Goal: Information Seeking & Learning: Find specific fact

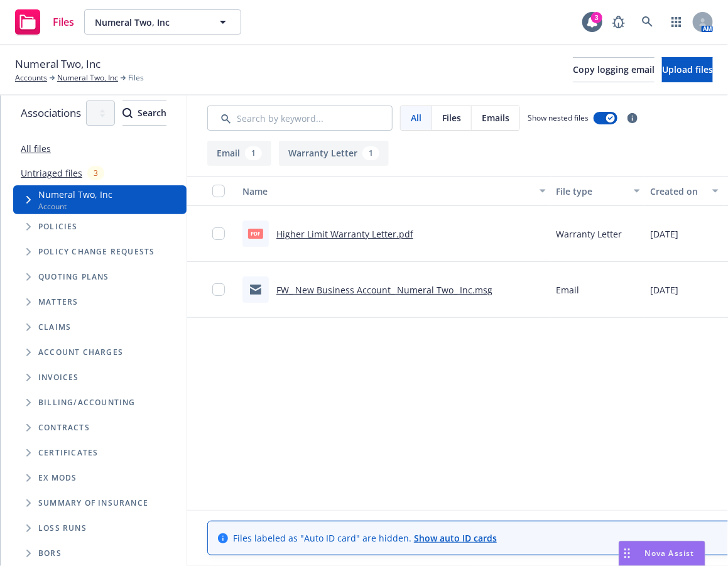
scroll to position [14, 0]
click at [27, 423] on span "Folder Tree Example" at bounding box center [28, 428] width 20 height 20
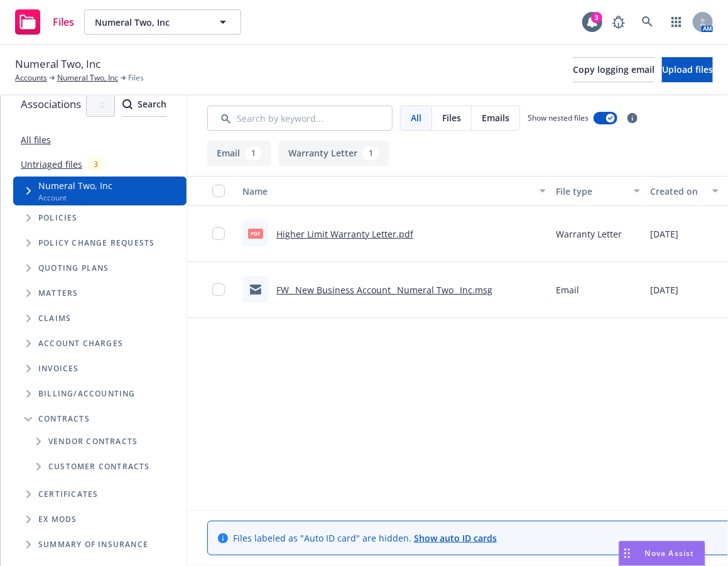
click at [36, 465] on icon "Folder Tree Example" at bounding box center [38, 467] width 5 height 8
click at [109, 521] on div "Australia - BAS Agent Status" at bounding box center [84, 517] width 73 height 31
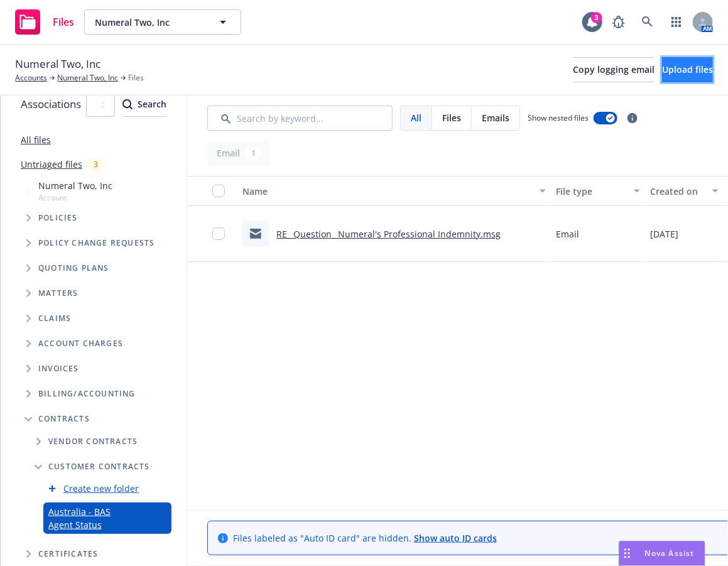
click at [691, 73] on span "Upload files" at bounding box center [687, 69] width 51 height 12
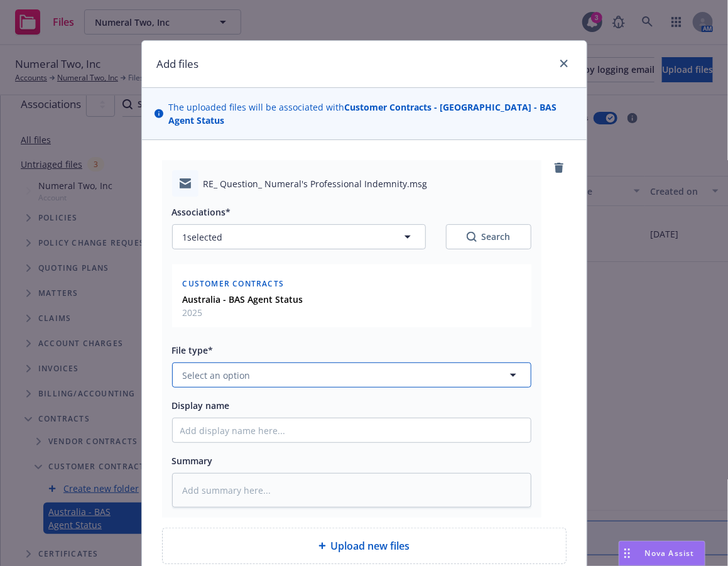
click at [343, 362] on button "Select an option" at bounding box center [351, 374] width 359 height 25
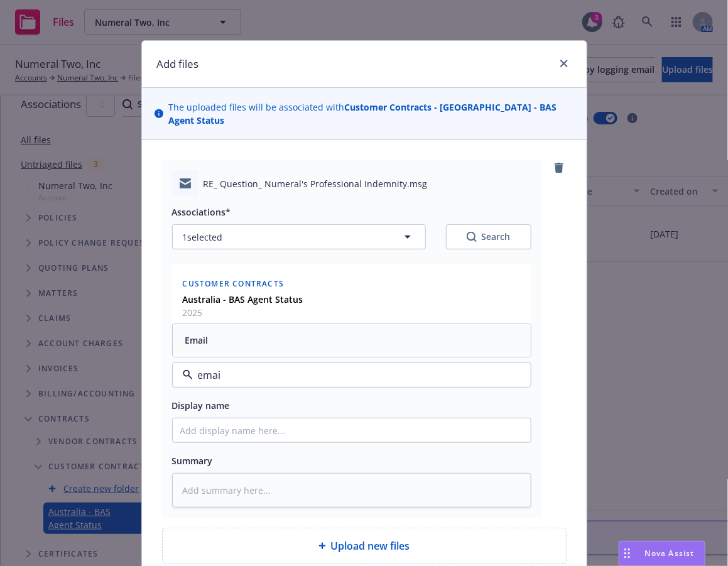
type input "email"
click at [333, 331] on div "Email" at bounding box center [351, 340] width 343 height 18
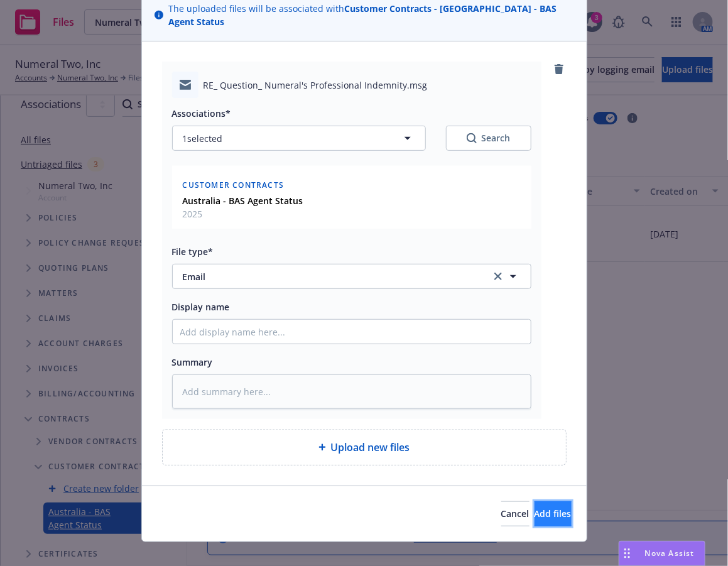
click at [548, 501] on button "Add files" at bounding box center [552, 513] width 37 height 25
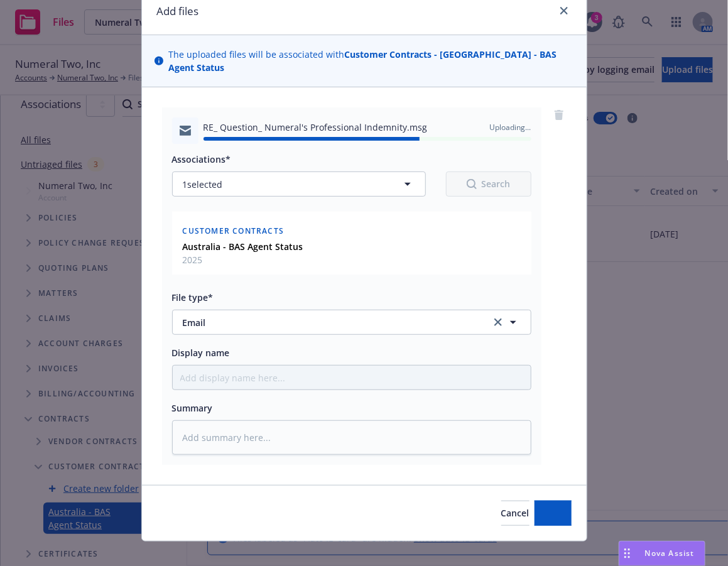
type textarea "x"
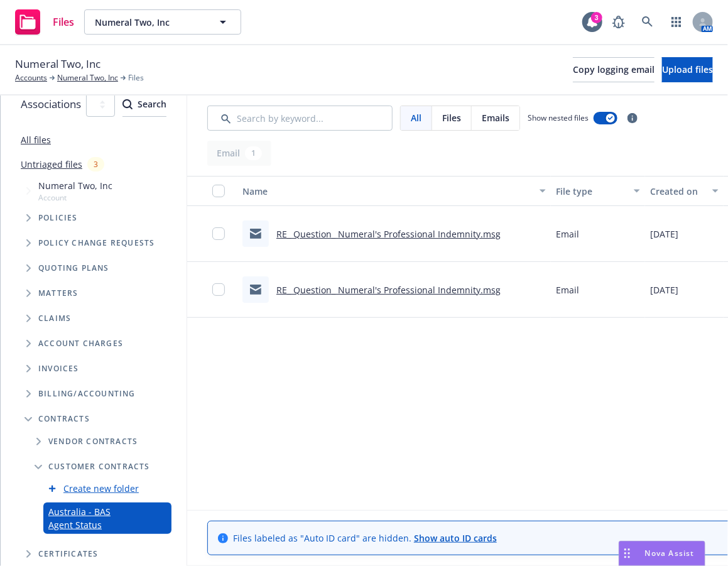
click at [445, 381] on div "Name File type Created on Summary Linked associations RE_ Question_ Numeral's P…" at bounding box center [580, 339] width 787 height 326
click at [575, 363] on div "Name File type Created on Summary Linked associations RE_ Question_ Numeral's P…" at bounding box center [580, 339] width 787 height 326
click at [517, 423] on div "Name File type Created on Summary Linked associations RE_ Question_ Numeral's P…" at bounding box center [580, 339] width 787 height 326
click at [646, 23] on icon at bounding box center [647, 21] width 11 height 11
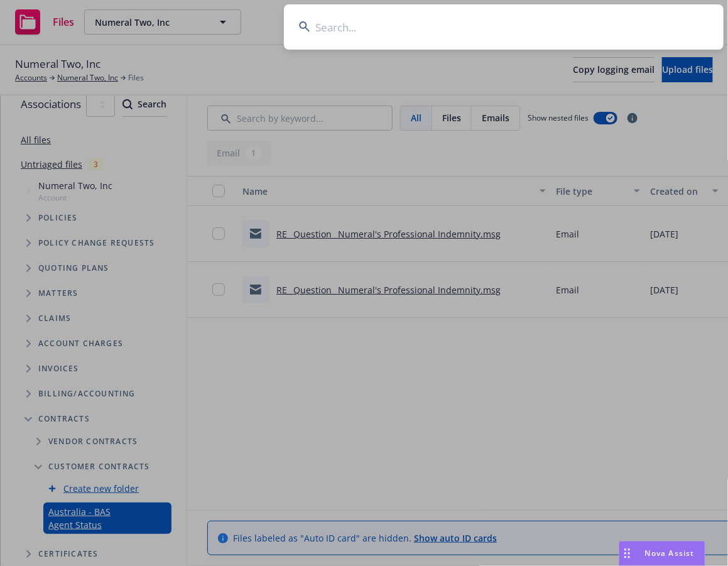
click at [578, 39] on input at bounding box center [504, 26] width 440 height 45
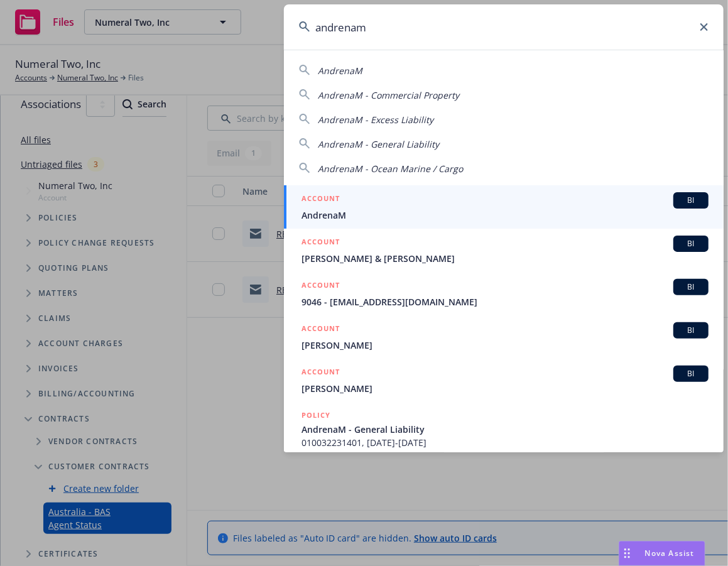
type input "andrenam"
click at [485, 190] on link "ACCOUNT BI AndrenaM" at bounding box center [504, 206] width 440 height 43
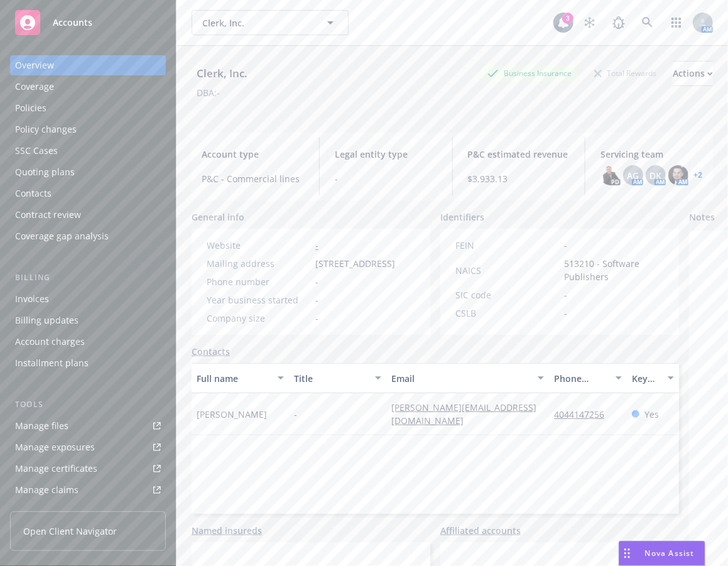
scroll to position [251, 0]
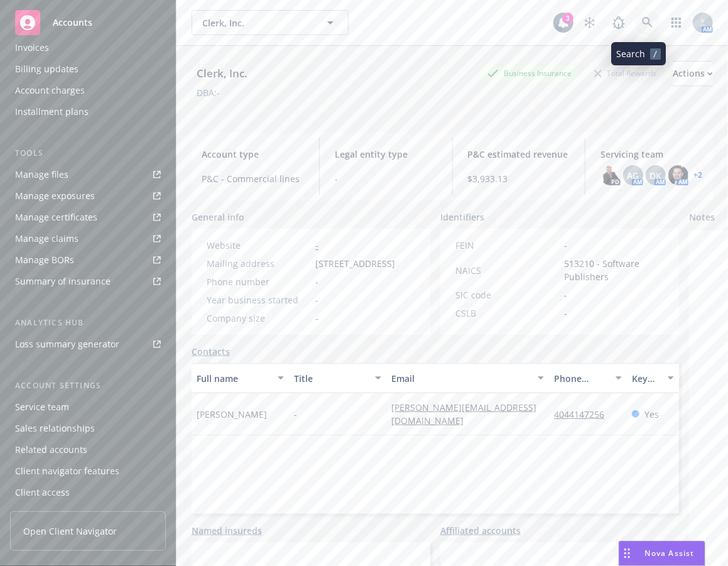
click at [646, 25] on link at bounding box center [647, 22] width 25 height 25
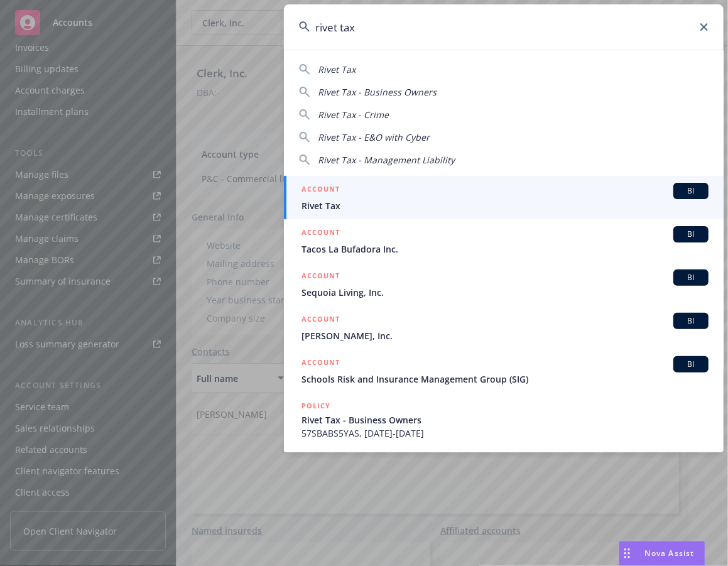
type input "rivet tax"
click at [560, 200] on span "Rivet Tax" at bounding box center [504, 205] width 407 height 13
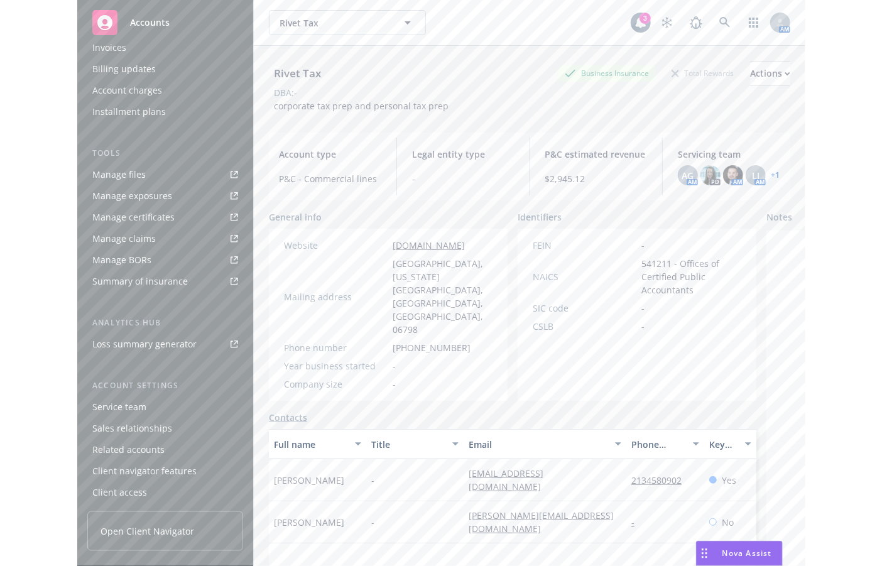
scroll to position [252, 0]
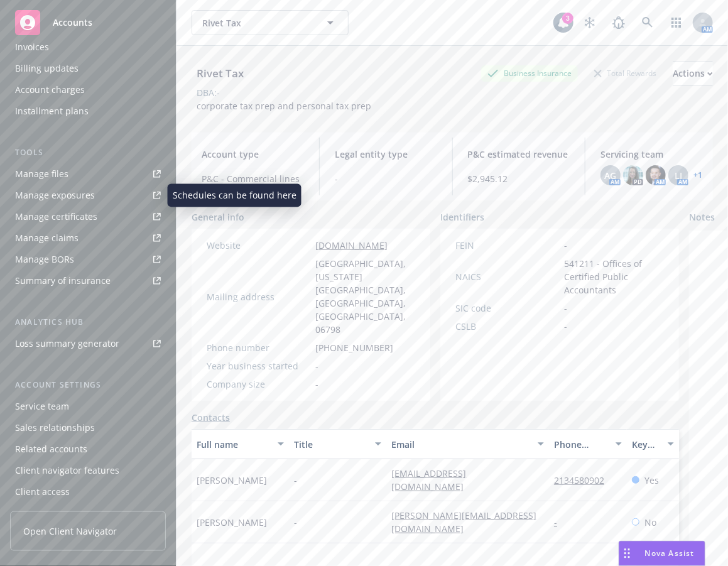
click at [100, 163] on div "Tools Manage files Manage exposures Manage certificates Manage claims Manage BO…" at bounding box center [88, 218] width 156 height 144
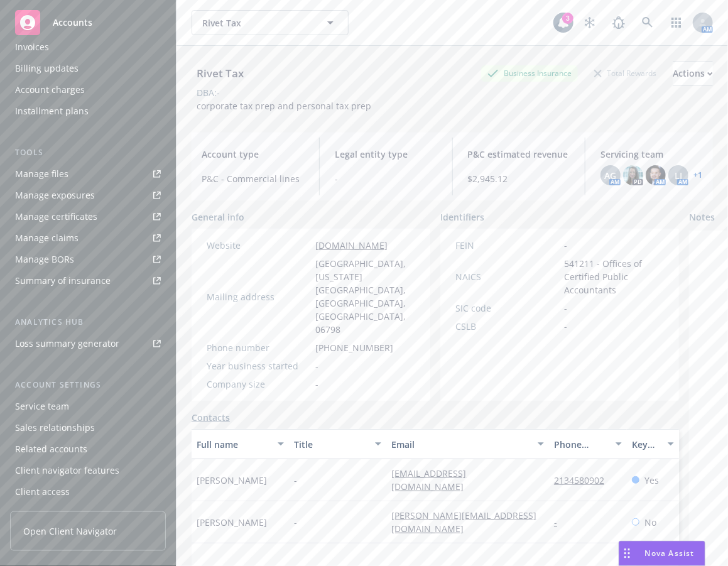
click at [102, 168] on link "Manage files" at bounding box center [88, 174] width 156 height 20
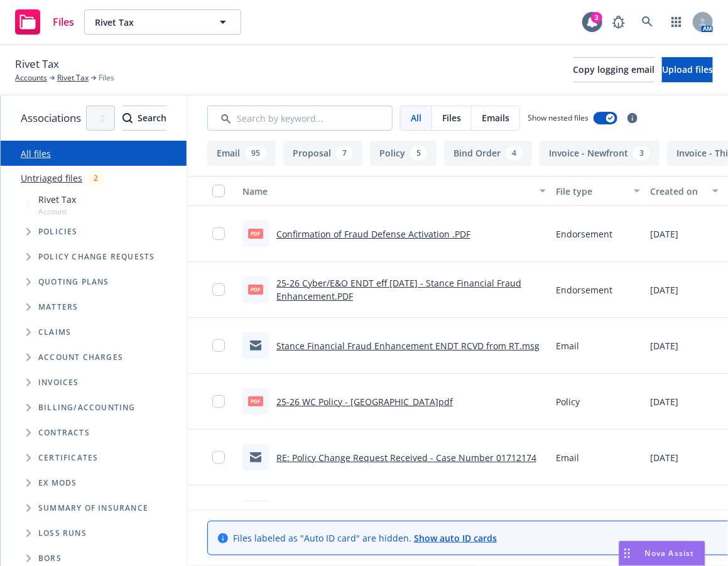
click at [25, 235] on span "Tree Example" at bounding box center [28, 232] width 20 height 20
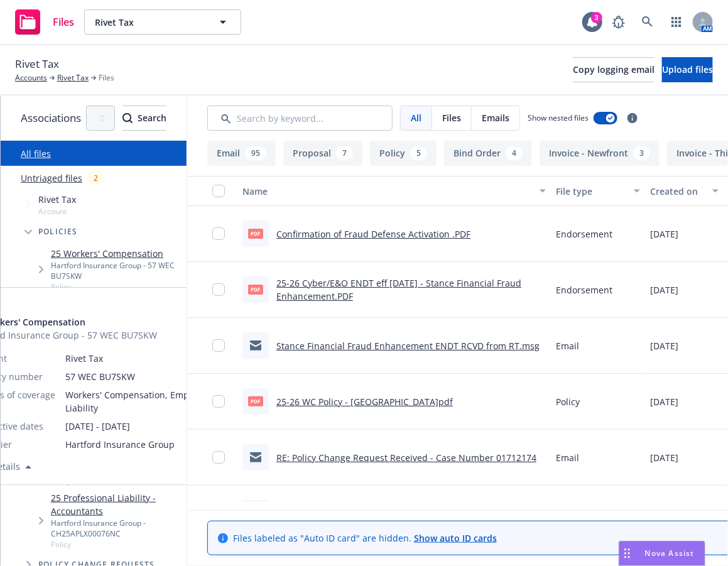
click at [82, 253] on link "25 Workers' Compensation" at bounding box center [116, 253] width 131 height 13
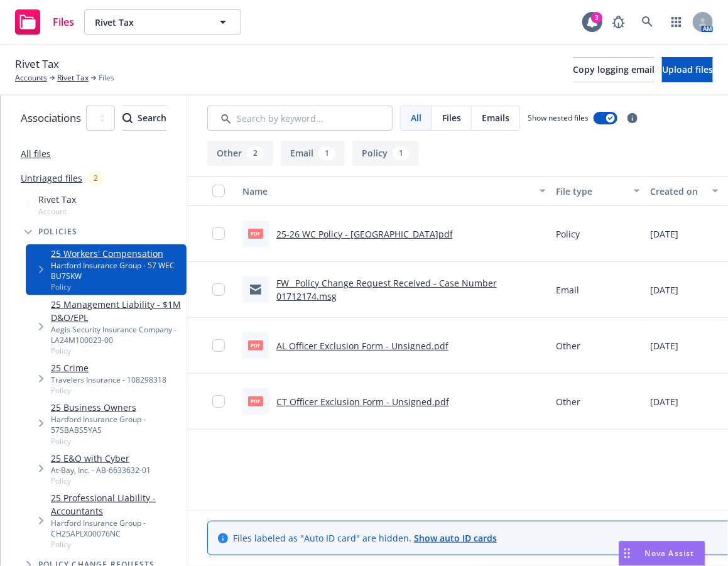
click at [436, 51] on div "Rivet Tax Accounts Rivet Tax Files Copy logging email Upload files" at bounding box center [364, 70] width 728 height 50
drag, startPoint x: 540, startPoint y: 72, endPoint x: 726, endPoint y: 63, distance: 186.1
click at [573, 73] on span "Copy logging email" at bounding box center [614, 69] width 82 height 12
click at [410, 86] on div "Rivet Tax Accounts Rivet Tax Files Copy logging email Upload files" at bounding box center [364, 70] width 728 height 50
click at [642, 31] on link at bounding box center [647, 21] width 25 height 25
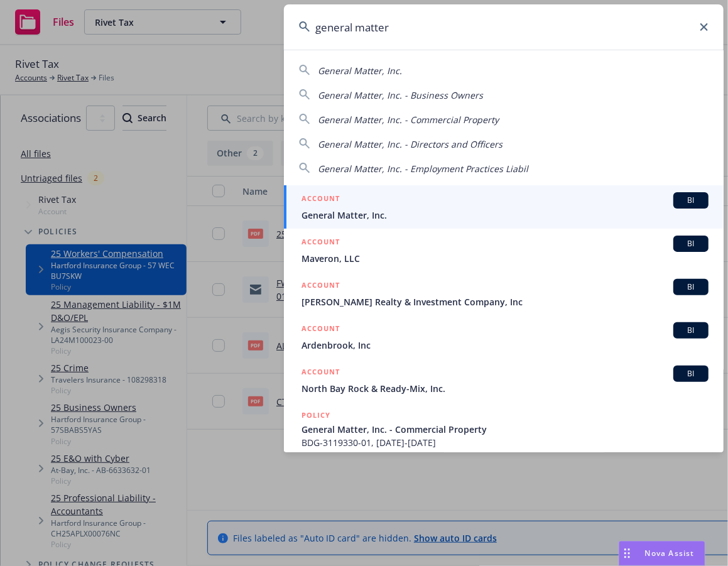
type input "general matter"
click at [450, 194] on div "ACCOUNT BI" at bounding box center [504, 200] width 407 height 16
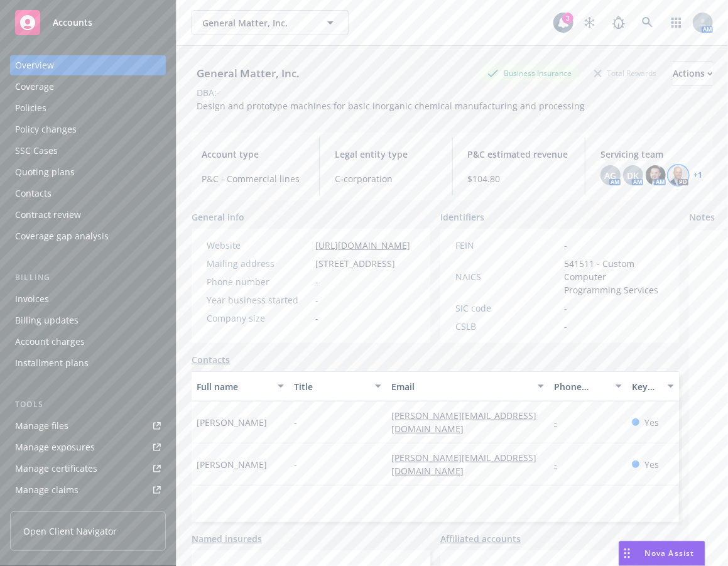
click at [671, 180] on img at bounding box center [678, 175] width 20 height 20
click at [687, 183] on div "AG AM DK AM AM PD + 1" at bounding box center [651, 175] width 102 height 20
click at [627, 176] on span "DK" at bounding box center [633, 175] width 12 height 13
click at [689, 180] on div "AG AM DK AM AM PD + 1" at bounding box center [651, 175] width 102 height 20
click at [693, 174] on link "+ 1" at bounding box center [697, 175] width 9 height 8
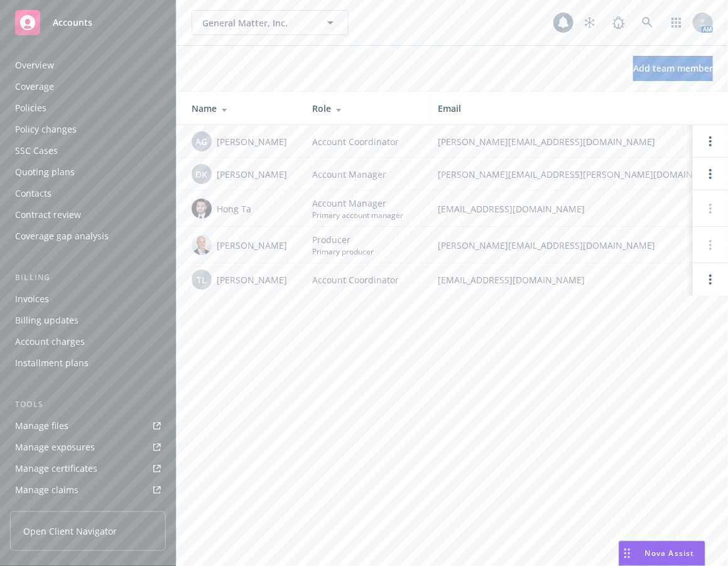
scroll to position [252, 0]
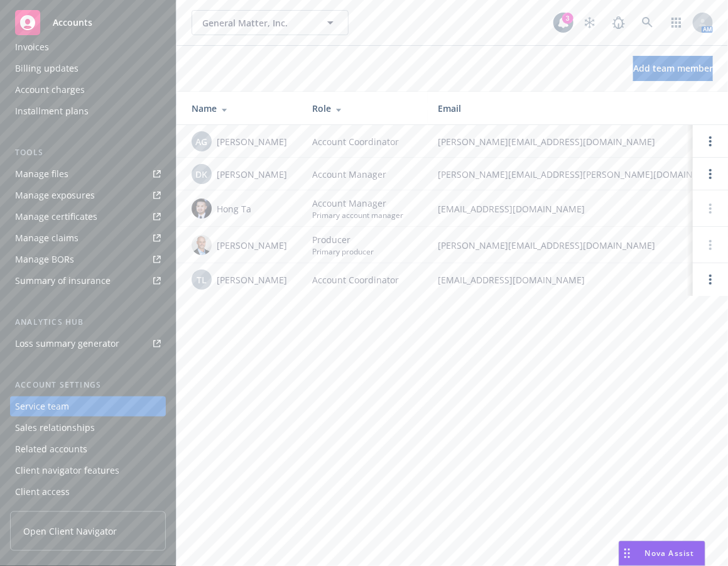
drag, startPoint x: 584, startPoint y: 201, endPoint x: 563, endPoint y: 212, distance: 24.2
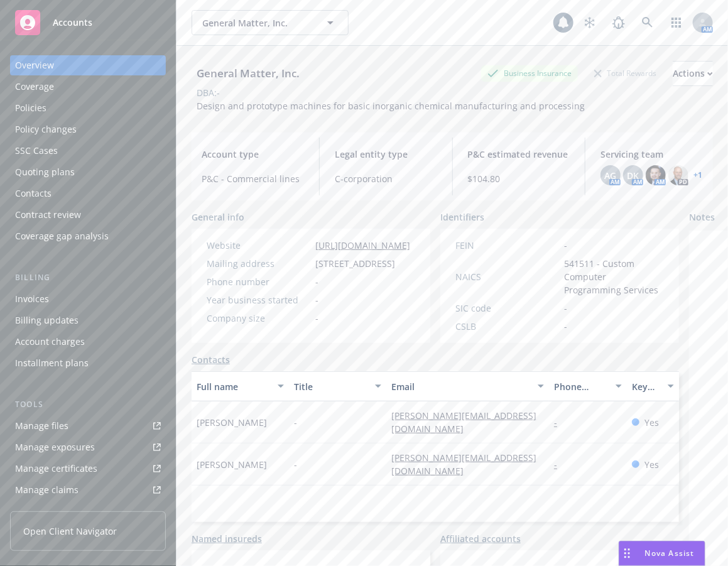
click at [67, 422] on link "Manage files" at bounding box center [88, 426] width 156 height 20
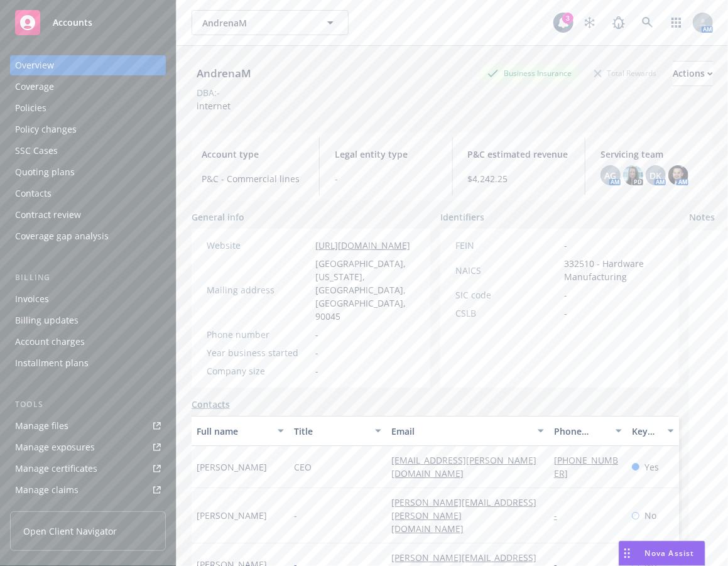
click at [604, 217] on div "Identifiers" at bounding box center [559, 216] width 239 height 13
drag, startPoint x: 401, startPoint y: 43, endPoint x: 446, endPoint y: 25, distance: 48.7
click at [401, 43] on div "AndrenaM AndrenaM 3 AM" at bounding box center [451, 22] width 551 height 45
click at [640, 16] on link at bounding box center [647, 22] width 25 height 25
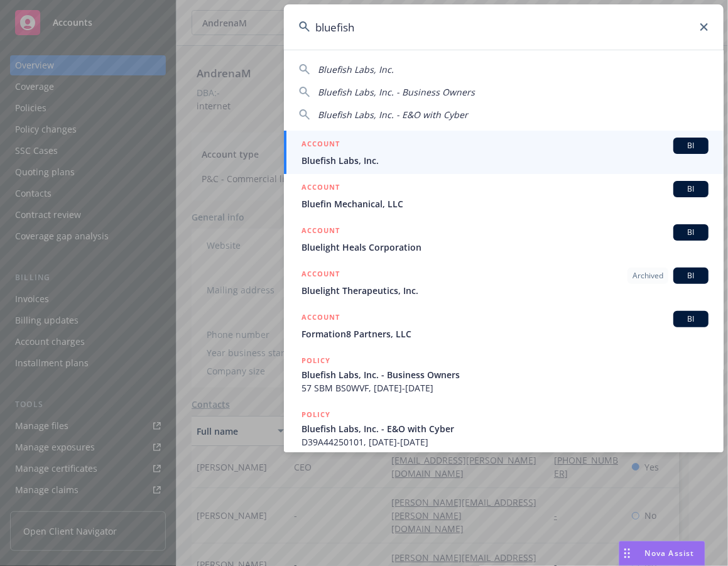
type input "bluefish"
click at [521, 155] on span "Bluefish Labs, Inc." at bounding box center [504, 160] width 407 height 13
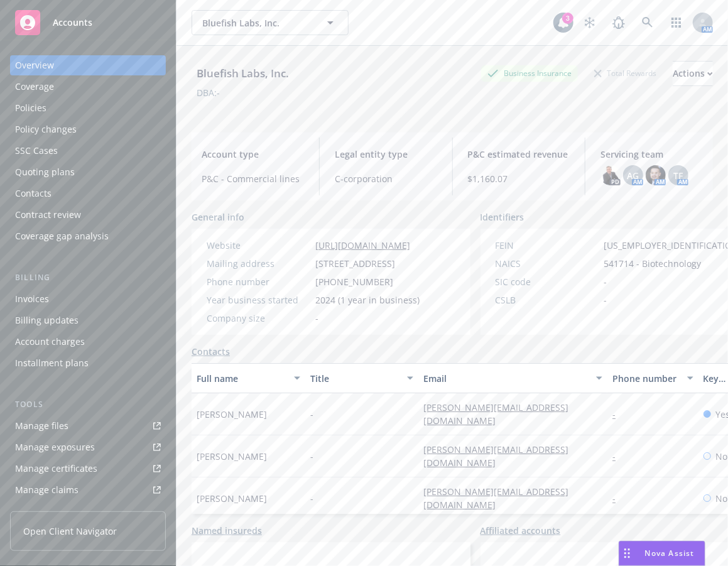
drag, startPoint x: 579, startPoint y: 114, endPoint x: 598, endPoint y: 91, distance: 29.8
click at [578, 110] on div "Bluefish Labs, Inc. Business Insurance Total Rewards Actions DBA: -" at bounding box center [452, 84] width 521 height 77
click at [635, 30] on link at bounding box center [647, 22] width 25 height 25
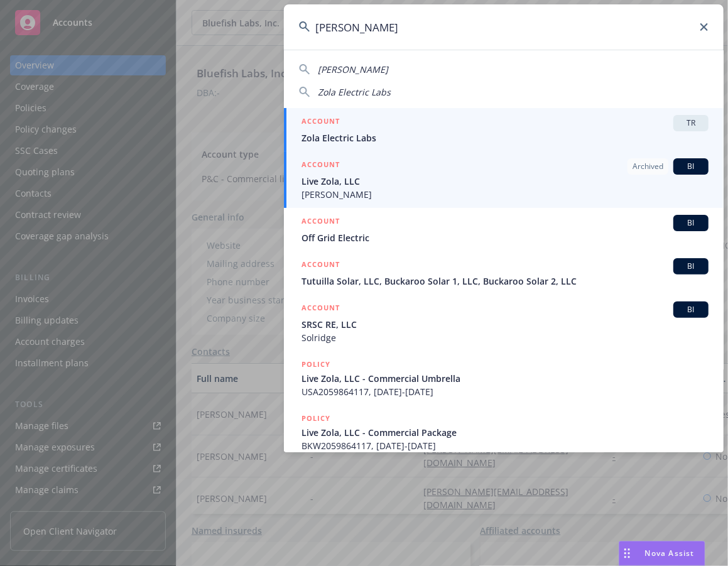
type input "zola"
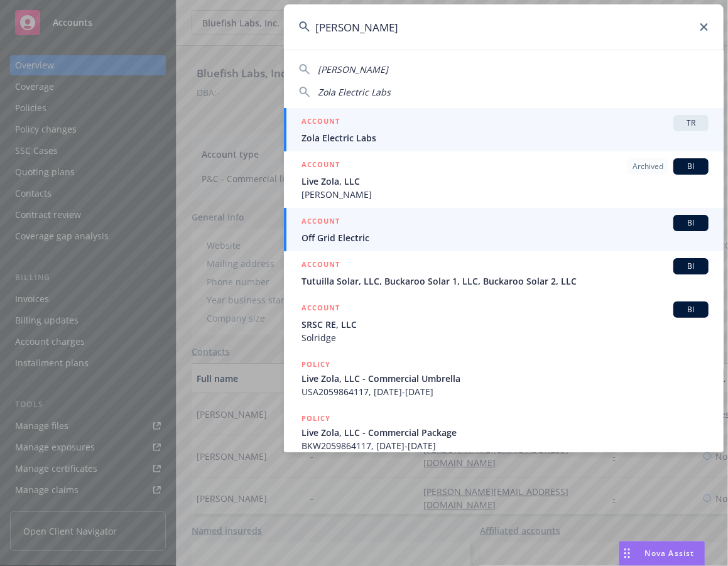
click at [411, 220] on div "ACCOUNT BI" at bounding box center [504, 223] width 407 height 16
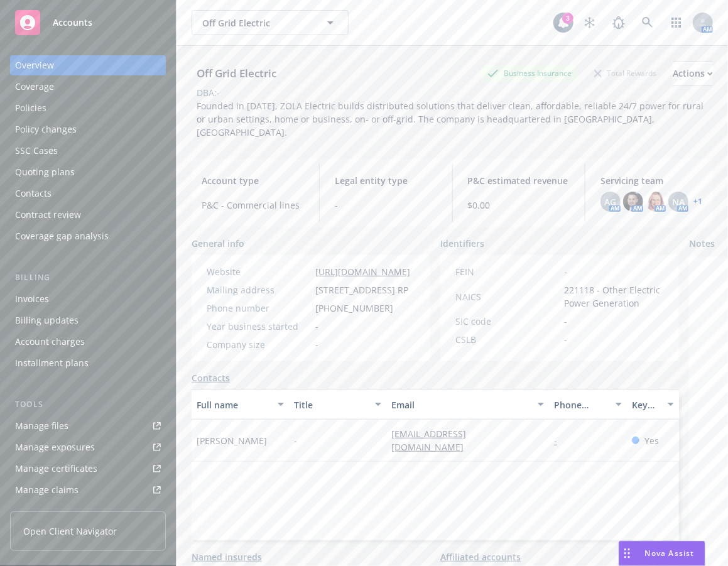
click at [89, 414] on div "Tools Manage files Manage exposures Manage certificates Manage claims Manage BO…" at bounding box center [88, 470] width 156 height 144
click at [73, 432] on link "Manage files" at bounding box center [88, 426] width 156 height 20
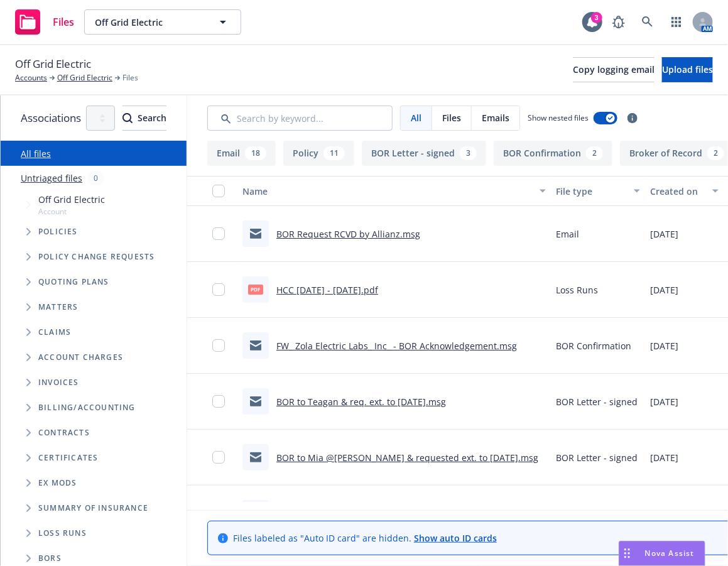
click at [468, 71] on div "Off Grid Electric Accounts Off Grid Electric Files Copy logging email Upload fi…" at bounding box center [364, 70] width 698 height 28
click at [654, 15] on link at bounding box center [647, 21] width 25 height 25
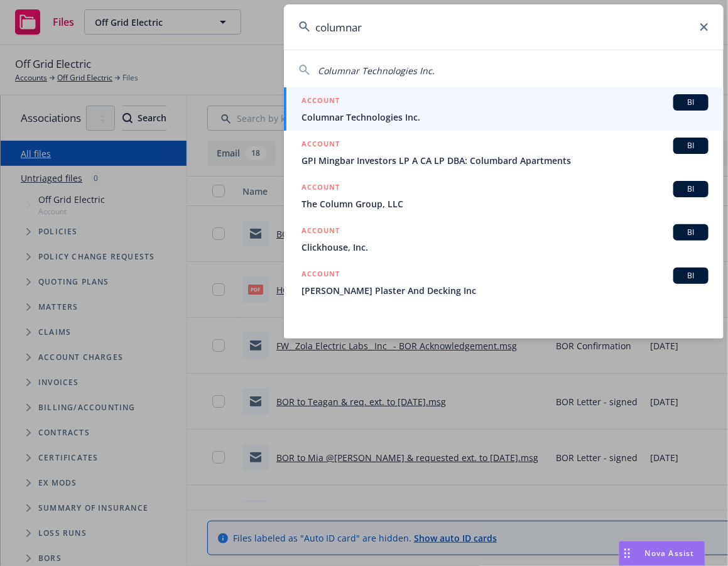
type input "columnar"
click at [470, 116] on span "Columnar Technologies Inc." at bounding box center [504, 117] width 407 height 13
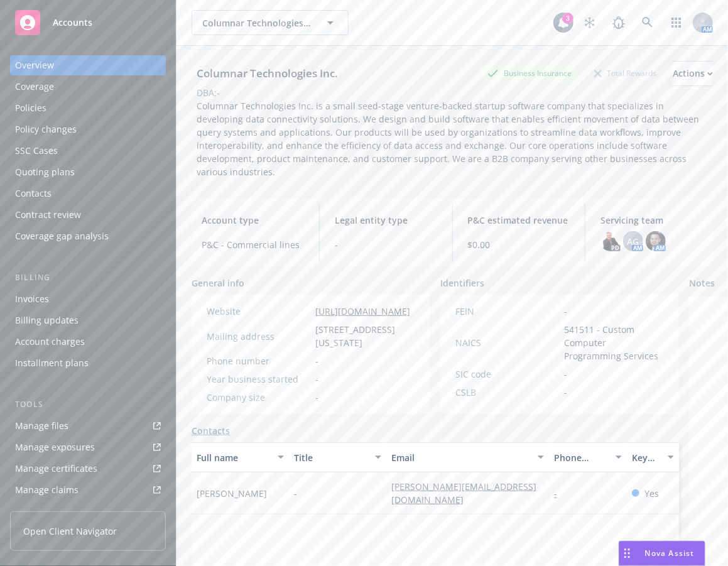
click at [524, 61] on div "Business Insurance Total Rewards Actions" at bounding box center [597, 73] width 232 height 25
click at [646, 14] on link at bounding box center [647, 22] width 25 height 25
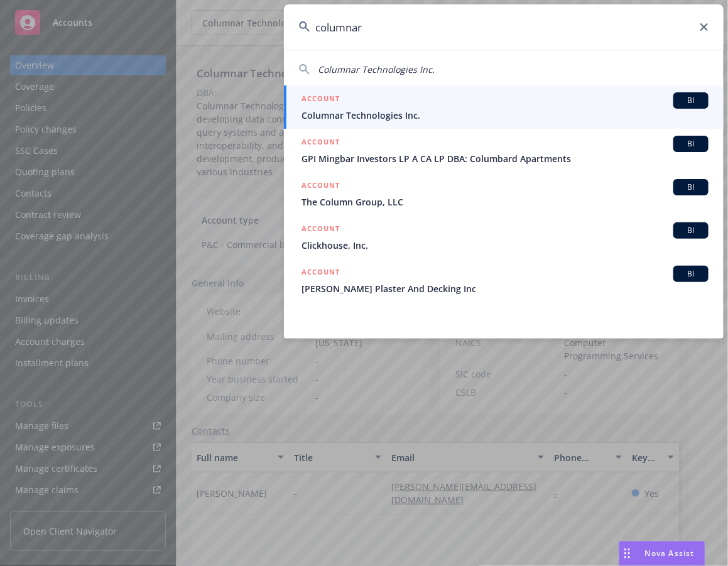
type input "columnar"
click at [359, 109] on span "Columnar Technologies Inc." at bounding box center [504, 115] width 407 height 13
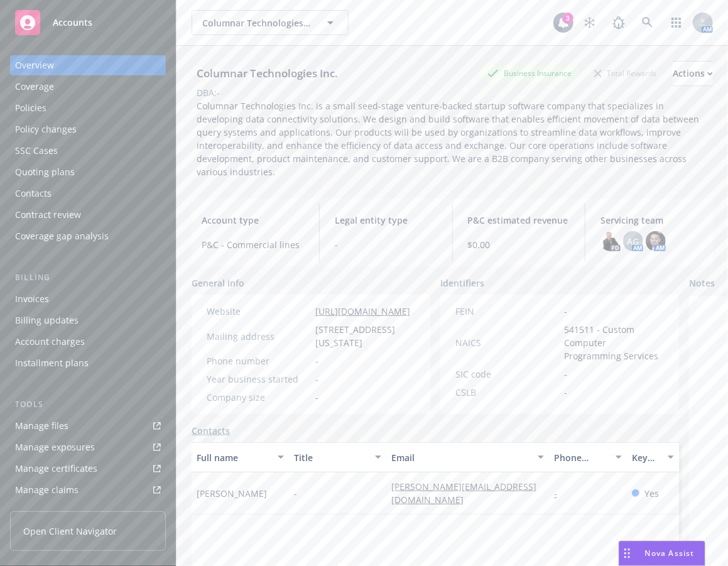
click at [82, 116] on div "Policies" at bounding box center [88, 108] width 146 height 20
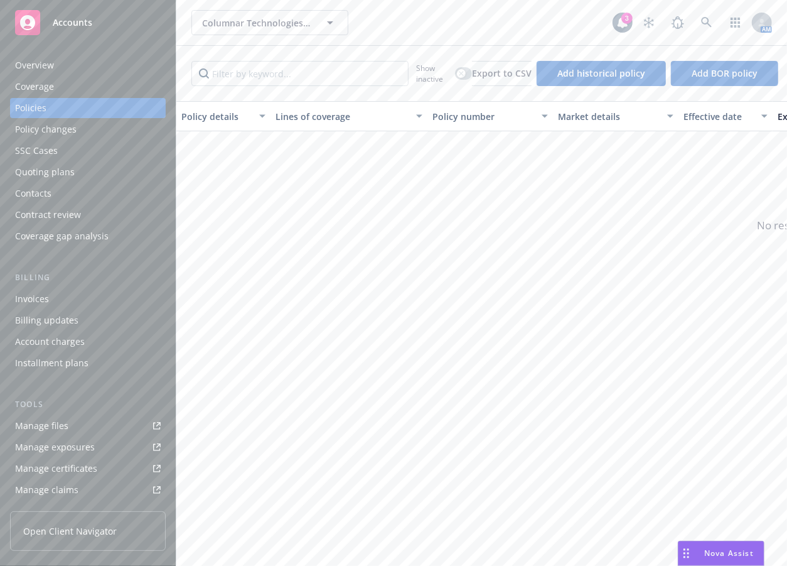
click at [50, 426] on div "Manage files" at bounding box center [41, 426] width 53 height 20
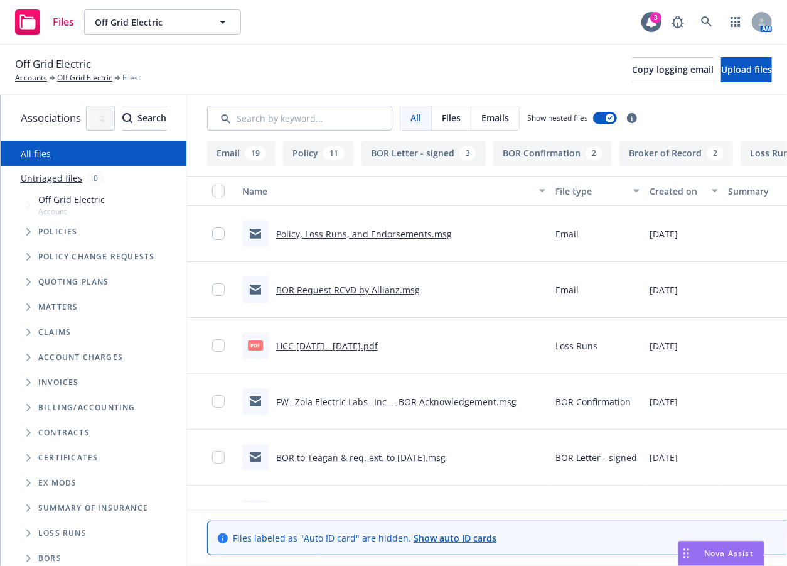
click at [19, 227] on span "Tree Example" at bounding box center [28, 232] width 20 height 20
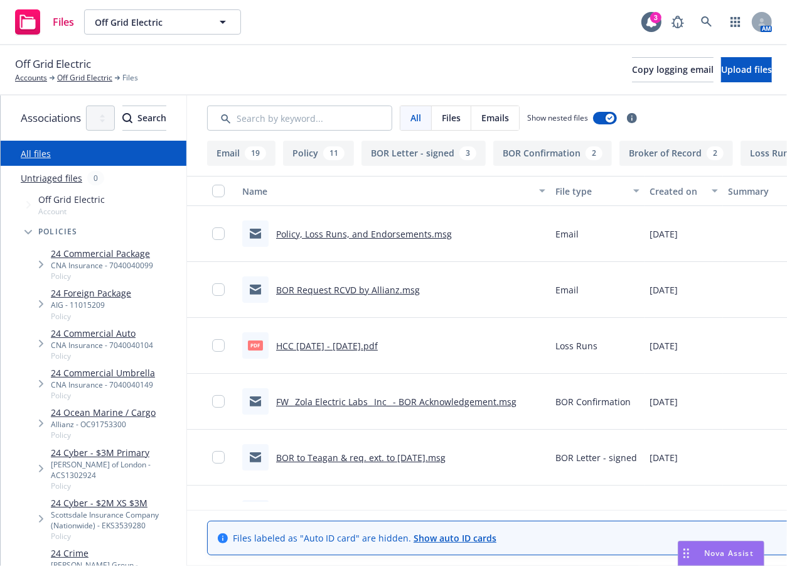
click at [48, 302] on span "Tree Example" at bounding box center [41, 304] width 20 height 20
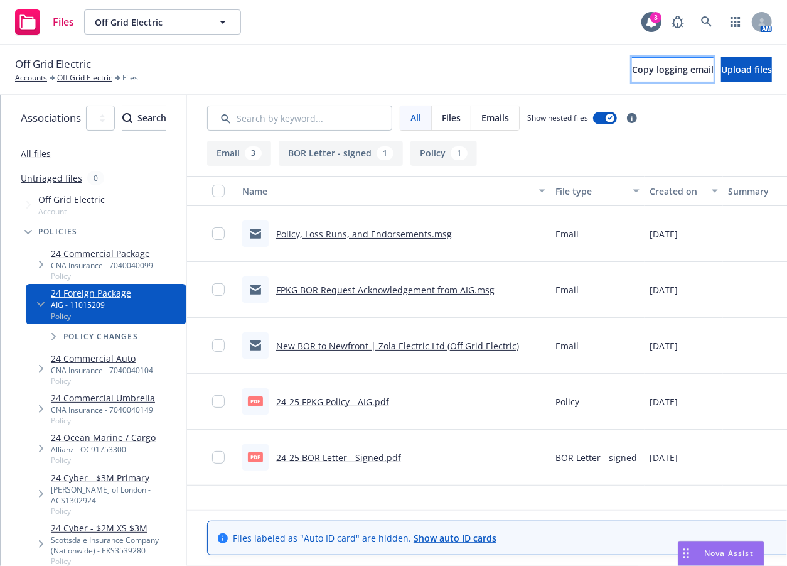
drag, startPoint x: 644, startPoint y: 75, endPoint x: 665, endPoint y: 82, distance: 22.3
click at [644, 75] on button "Copy logging email" at bounding box center [673, 69] width 82 height 25
click at [154, 481] on link "24 Cyber - $3M Primary" at bounding box center [116, 477] width 131 height 13
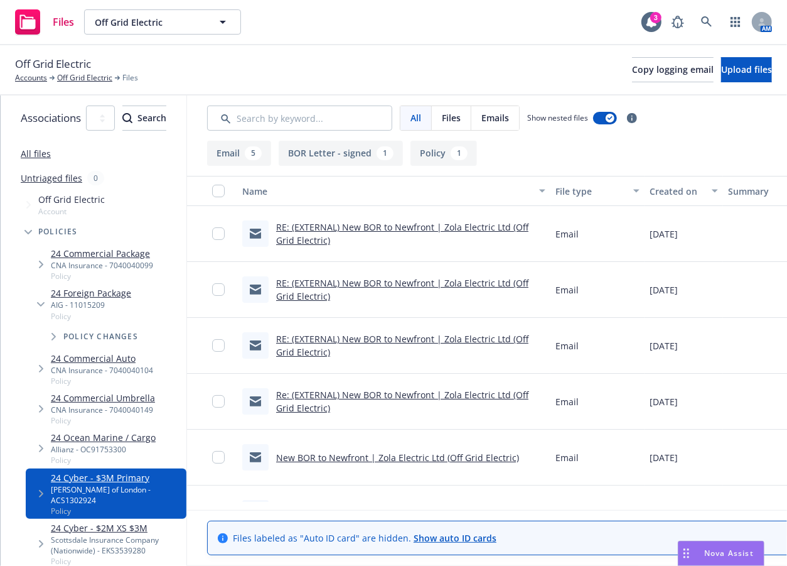
click at [365, 227] on link "RE: (EXTERNAL) New BOR to Newfront | Zola Electric Ltd (Off Grid Electric)" at bounding box center [402, 233] width 252 height 25
click at [350, 284] on link "RE: (EXTERNAL) New BOR to Newfront | Zola Electric Ltd (Off Grid Electric)" at bounding box center [402, 289] width 252 height 25
click at [335, 355] on link "RE: (EXTERNAL) New BOR to Newfront | Zola Electric Ltd (Off Grid Electric)" at bounding box center [402, 345] width 252 height 25
click at [353, 415] on div "Re: (EXTERNAL) New BOR to Newfront | Zola Electric Ltd (Off Grid Electric)" at bounding box center [393, 402] width 313 height 56
click at [359, 396] on link "Re: (EXTERNAL) New BOR to Newfront | Zola Electric Ltd (Off Grid Electric)" at bounding box center [402, 401] width 252 height 25
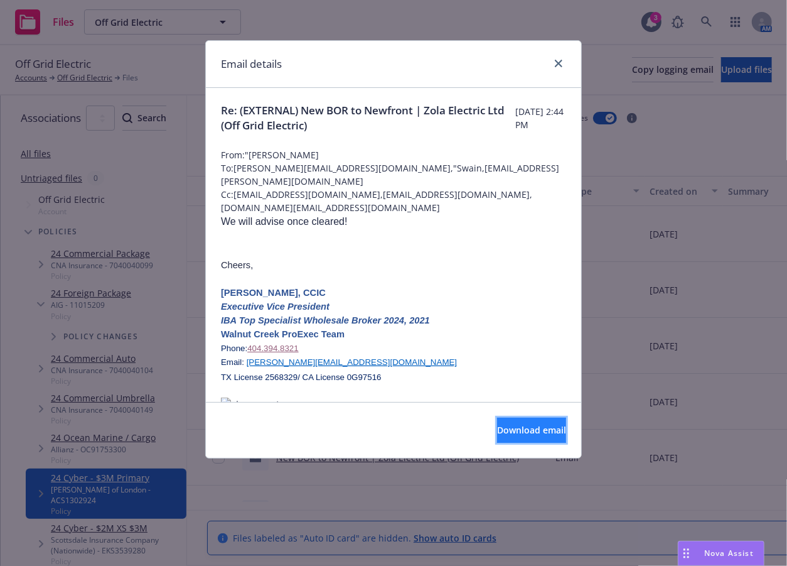
drag, startPoint x: 494, startPoint y: 430, endPoint x: 497, endPoint y: 438, distance: 8.4
click at [497, 433] on span "Download email" at bounding box center [531, 430] width 69 height 12
drag, startPoint x: 497, startPoint y: 438, endPoint x: 259, endPoint y: 268, distance: 292.7
click at [515, 268] on p "Cheers," at bounding box center [393, 265] width 345 height 14
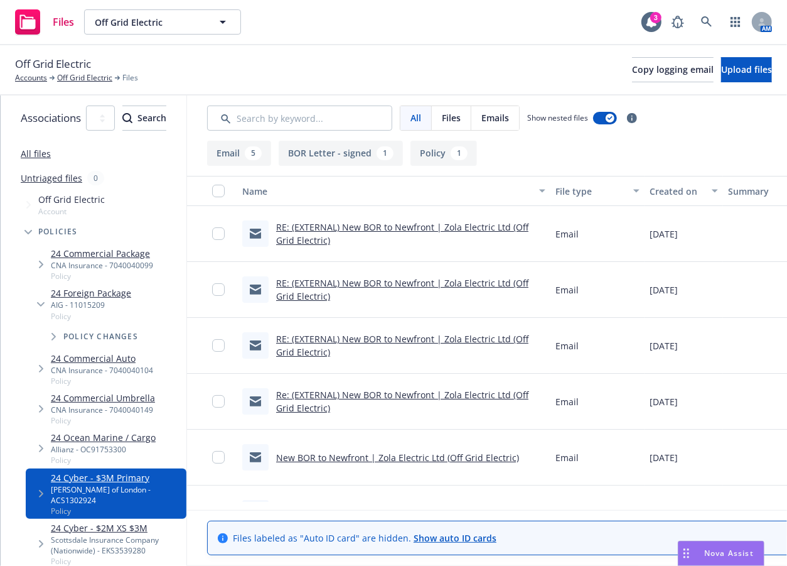
click at [166, 286] on div "24 Foreign Package AIG - 11015209 Policy" at bounding box center [106, 304] width 161 height 40
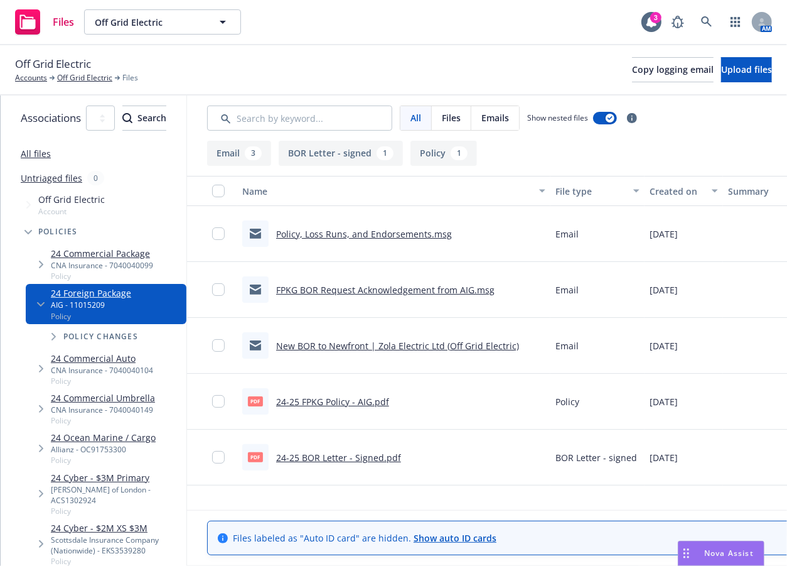
click at [166, 252] on div "24 Commercial Package CNA Insurance - 7040040099 Policy" at bounding box center [106, 264] width 161 height 40
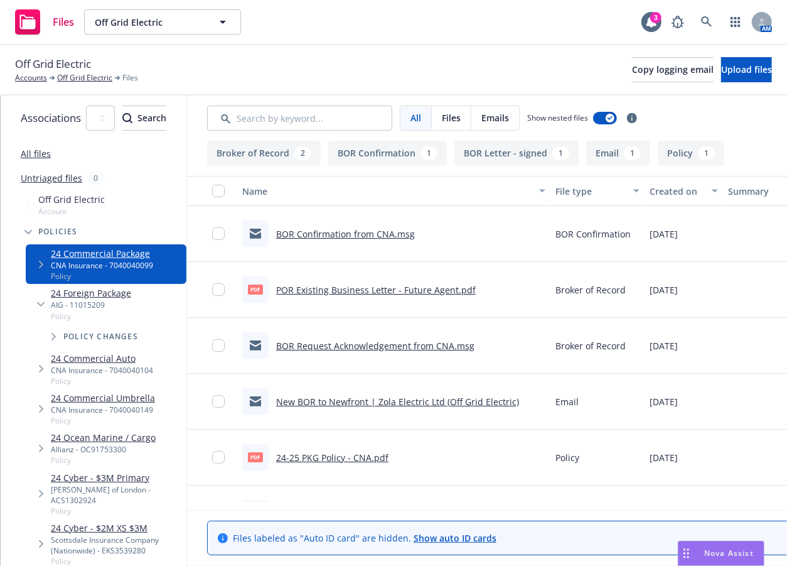
click at [415, 232] on link "BOR Confirmation from CNA.msg" at bounding box center [345, 234] width 139 height 12
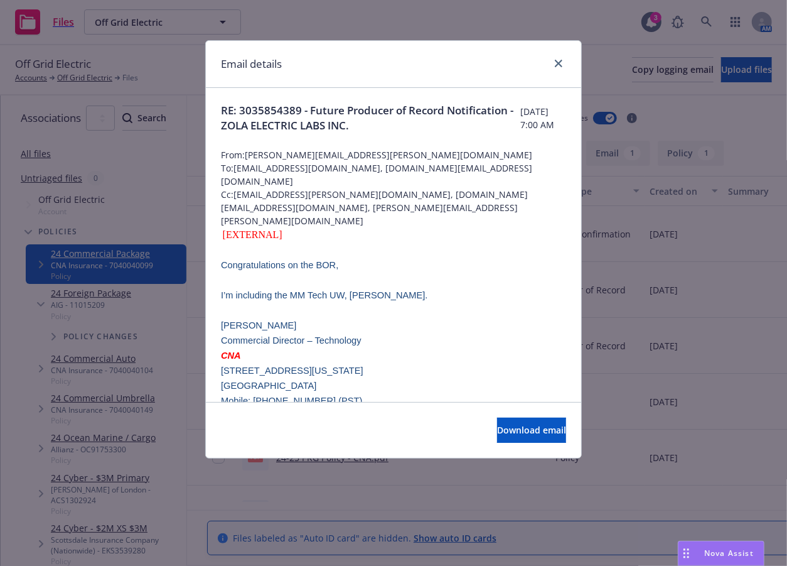
scroll to position [251, 0]
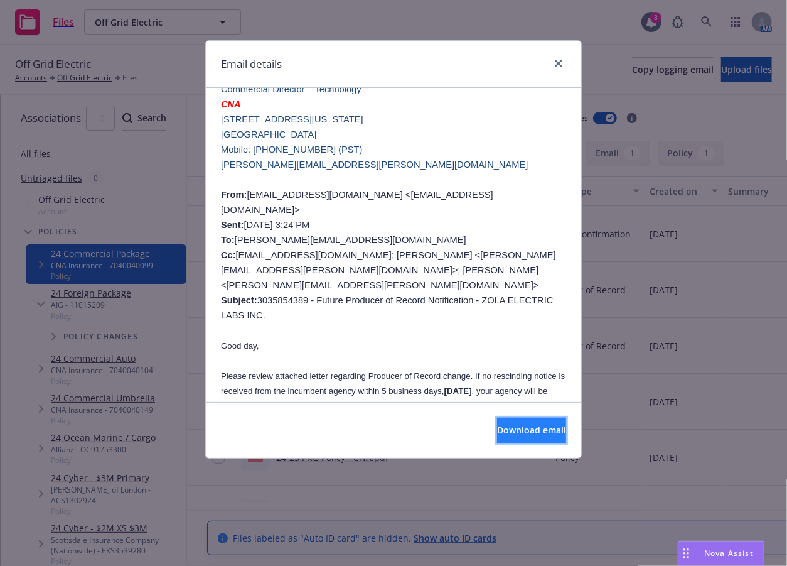
click at [526, 424] on span "Download email" at bounding box center [531, 430] width 69 height 12
click at [502, 323] on p at bounding box center [393, 330] width 345 height 15
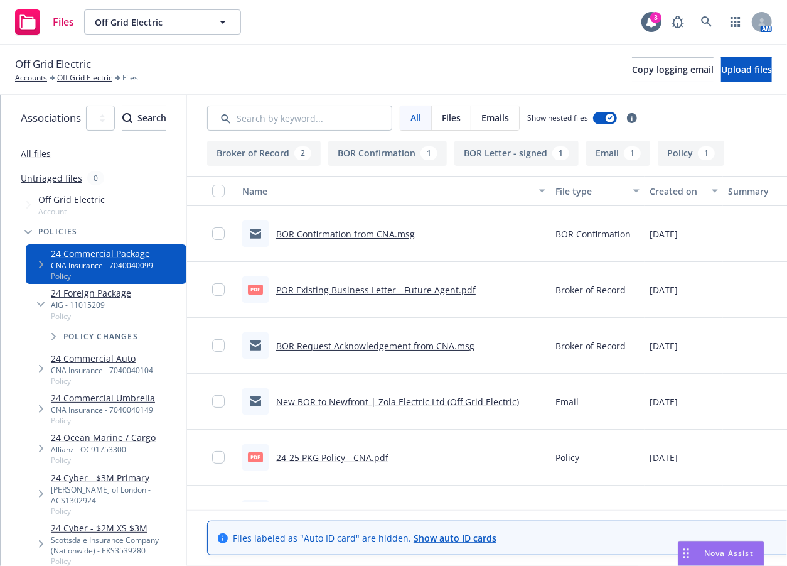
click at [127, 428] on div "24 Commercial Umbrella CNA Insurance - 7040040149 Policy" at bounding box center [106, 409] width 161 height 40
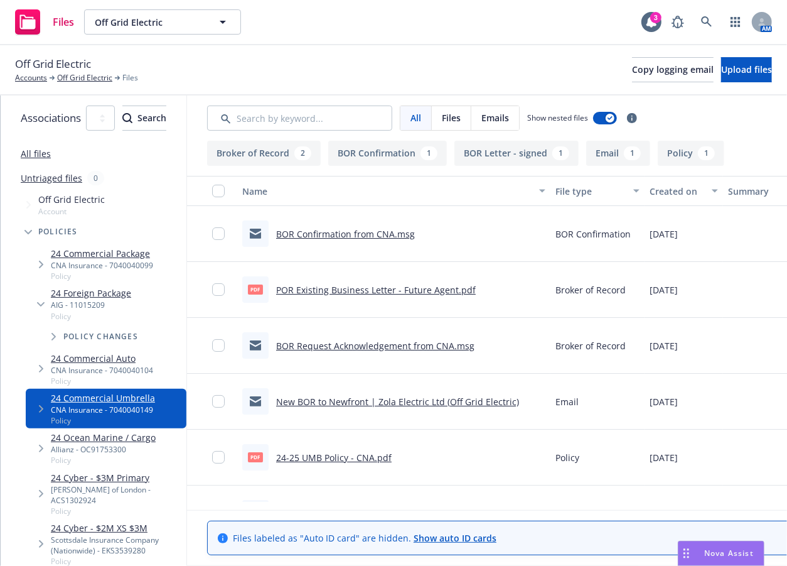
click at [126, 447] on div "Allianz - OC91753300" at bounding box center [103, 449] width 105 height 11
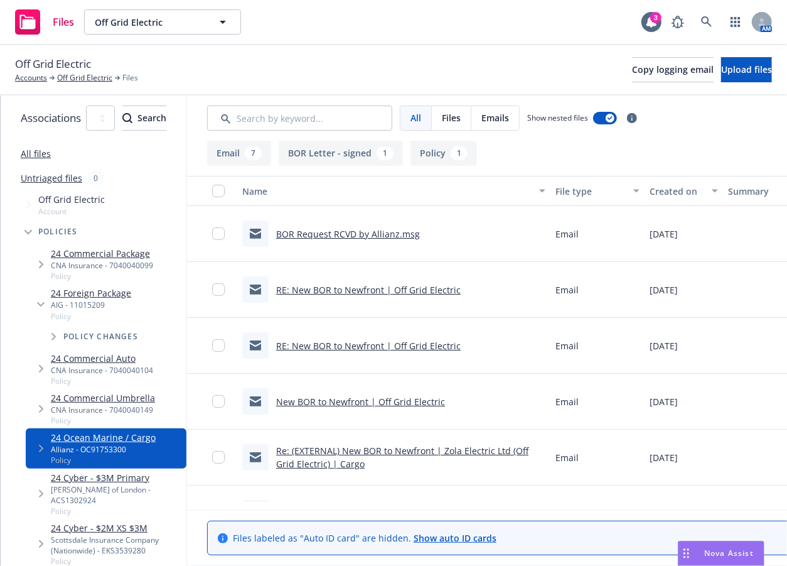
drag, startPoint x: 440, startPoint y: 62, endPoint x: 435, endPoint y: 92, distance: 30.0
click at [440, 62] on div "Off Grid Electric Accounts Off Grid Electric Files Copy logging email Upload fi…" at bounding box center [393, 70] width 757 height 28
click at [728, 27] on link "button" at bounding box center [735, 21] width 25 height 25
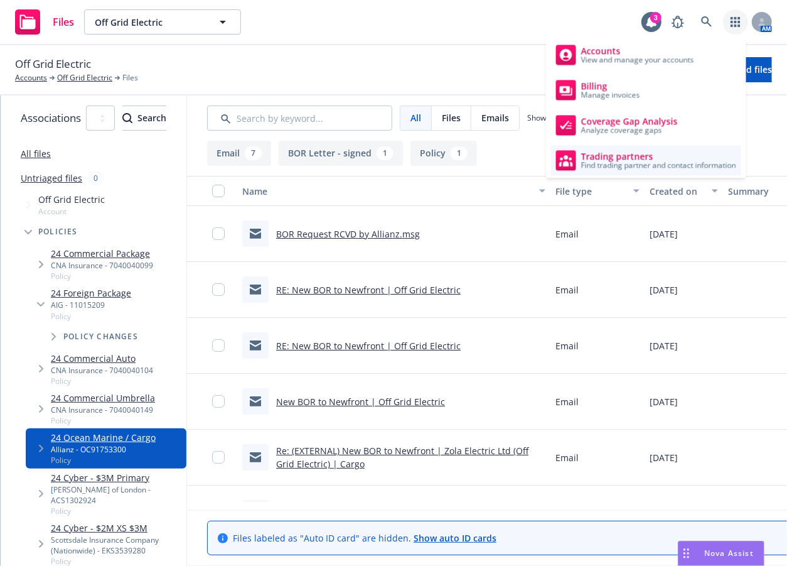
click at [622, 159] on span "Trading partners" at bounding box center [658, 156] width 155 height 10
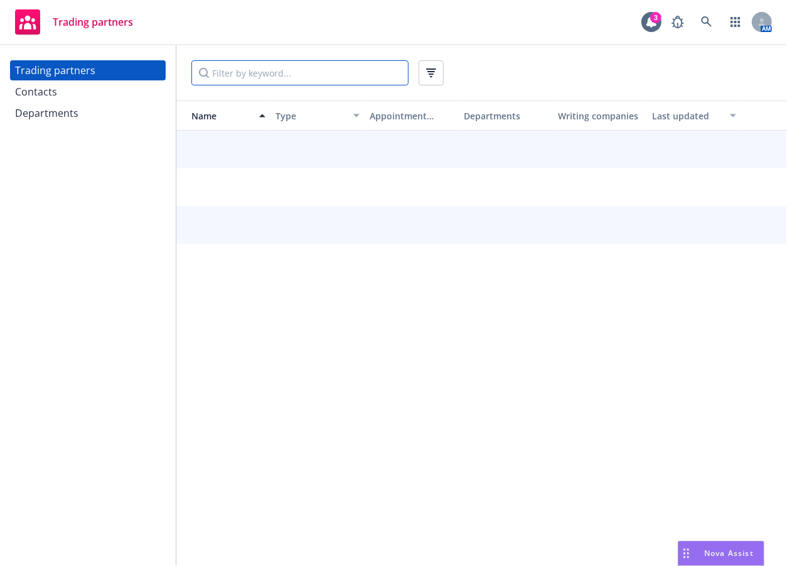
click at [382, 75] on input "Filter by keyword..." at bounding box center [300, 72] width 217 height 25
click at [358, 72] on input "allianz" at bounding box center [300, 72] width 217 height 25
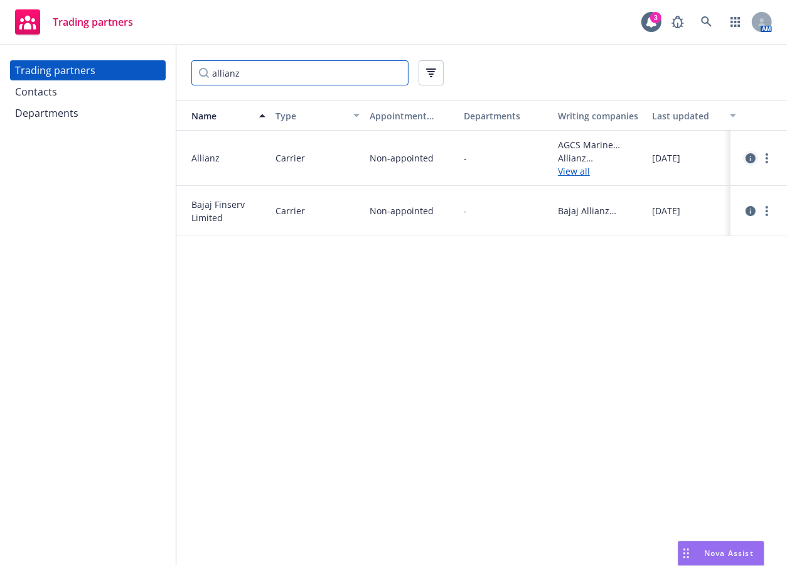
type input "allianz"
click at [755, 163] on link "circleInformation" at bounding box center [750, 158] width 15 height 15
click at [720, 226] on div "April 19, 2024" at bounding box center [694, 211] width 94 height 50
click at [764, 156] on link "more" at bounding box center [767, 158] width 15 height 15
click at [753, 193] on link "View contacts" at bounding box center [705, 183] width 140 height 25
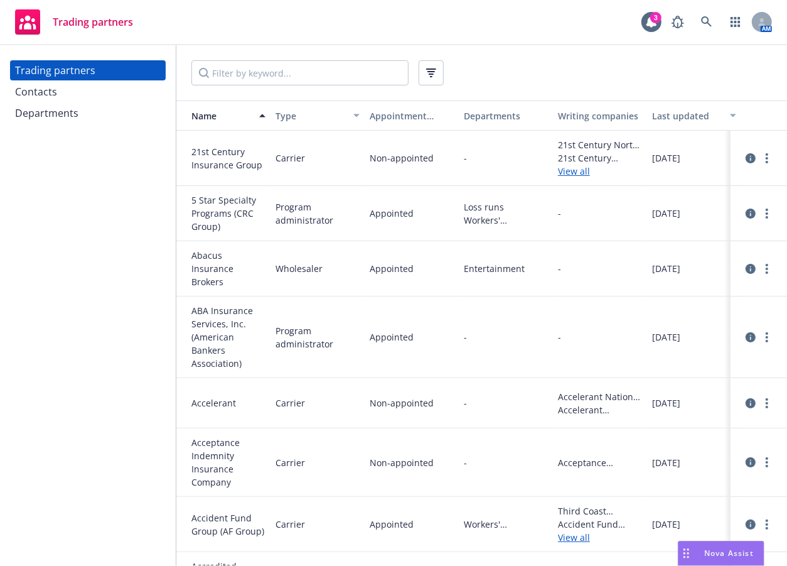
drag, startPoint x: 444, startPoint y: 41, endPoint x: 453, endPoint y: 41, distance: 9.4
click at [445, 41] on div "Trading partners 3 AM" at bounding box center [393, 22] width 787 height 45
click at [710, 28] on link at bounding box center [707, 21] width 25 height 25
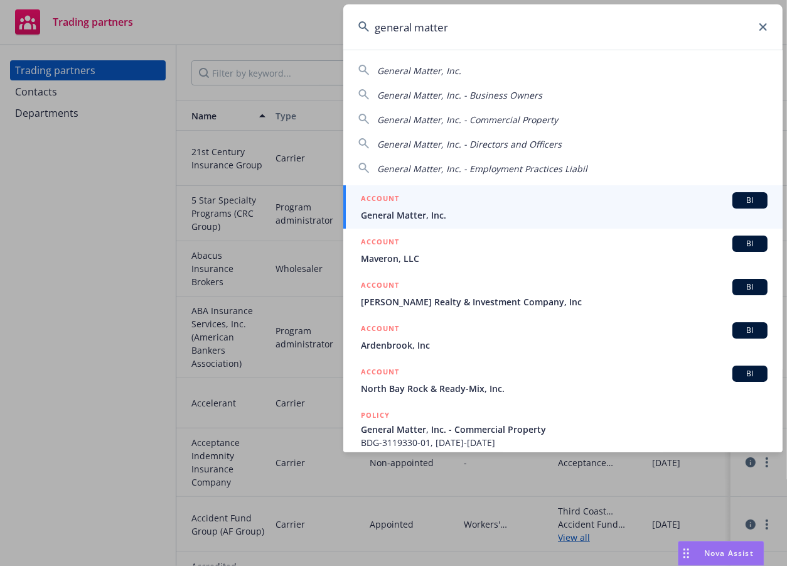
type input "general matter"
click at [559, 215] on span "General Matter, Inc." at bounding box center [564, 214] width 407 height 13
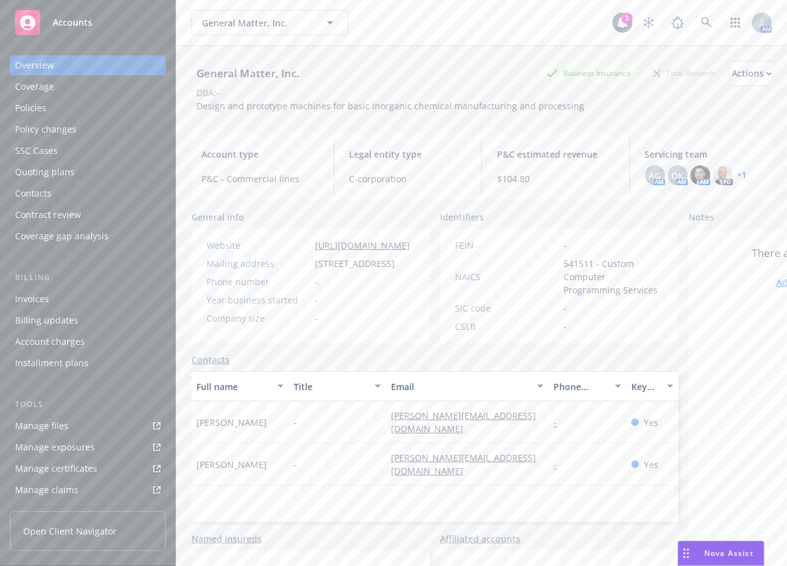
click at [84, 112] on div "Policies" at bounding box center [88, 108] width 146 height 20
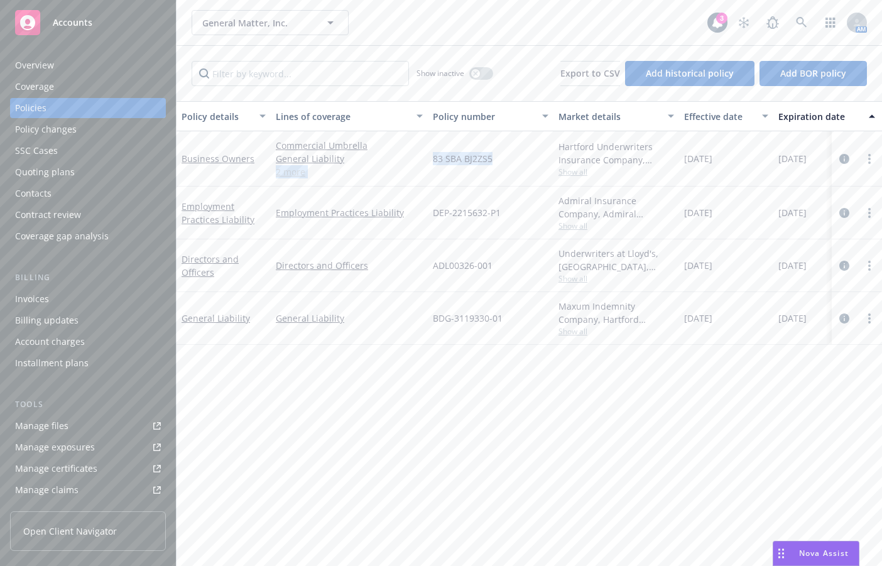
drag, startPoint x: 503, startPoint y: 160, endPoint x: 426, endPoint y: 158, distance: 77.3
click at [426, 158] on div "Business Owners Commercial Umbrella General Liability Commercial Auto Liability…" at bounding box center [782, 158] width 1212 height 55
copy div "Commercial Auto Liability Commercial Property 2 more 83 SBA BJ2ZS5"
click at [476, 160] on span "83 SBA BJ2ZS5" at bounding box center [463, 158] width 60 height 13
drag, startPoint x: 494, startPoint y: 158, endPoint x: 433, endPoint y: 153, distance: 61.1
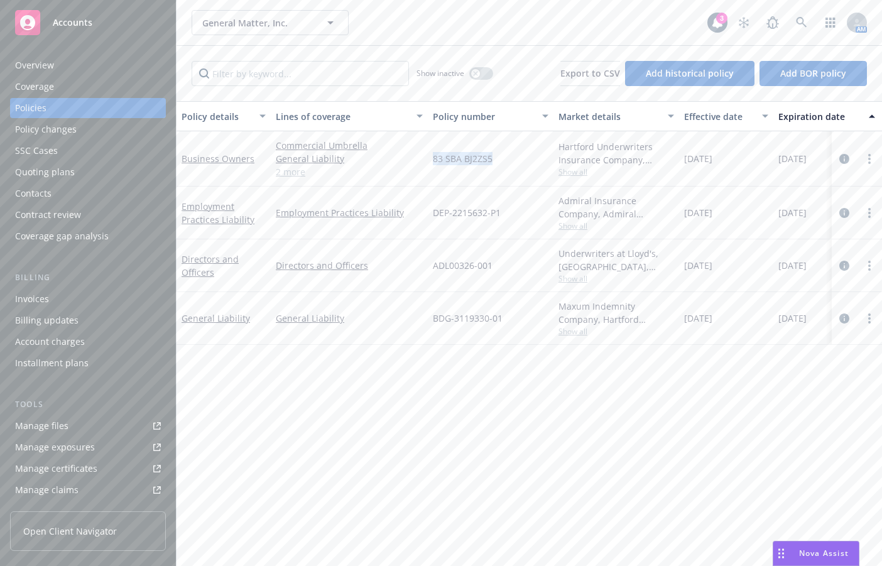
click at [433, 153] on div "83 SBA BJ2ZS5" at bounding box center [491, 158] width 126 height 55
copy span "83 SBA BJ2ZS5"
